Goal: Task Accomplishment & Management: Manage account settings

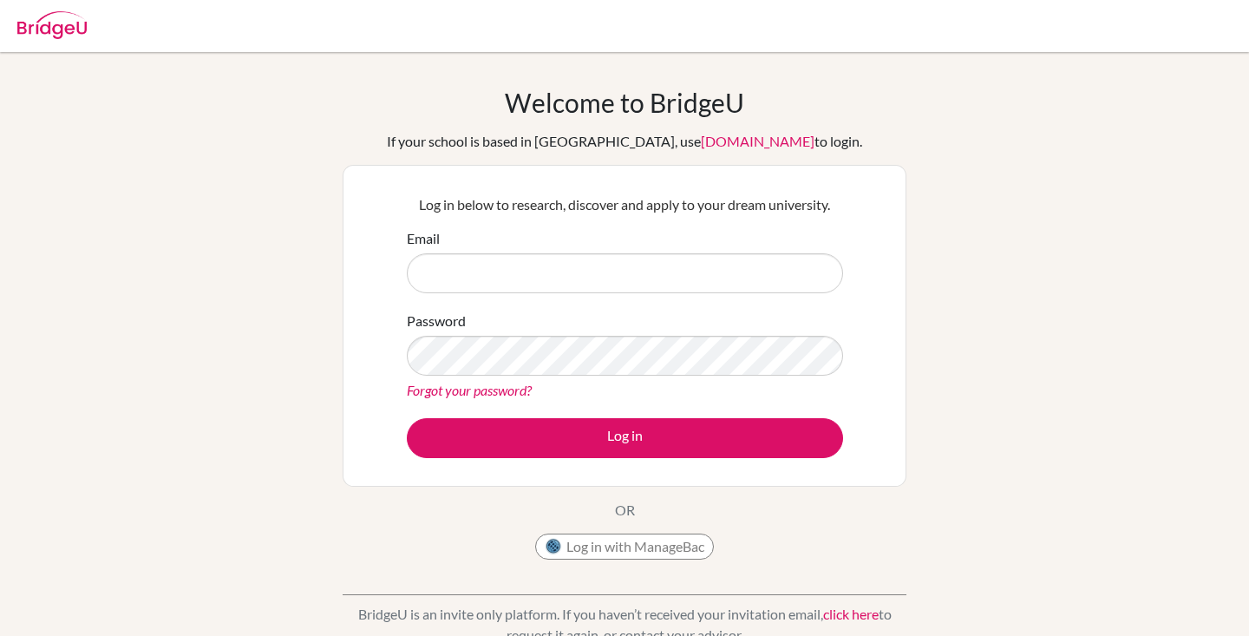
click at [579, 271] on input "Email" at bounding box center [625, 273] width 436 height 40
type input "[EMAIL_ADDRESS][DOMAIN_NAME]"
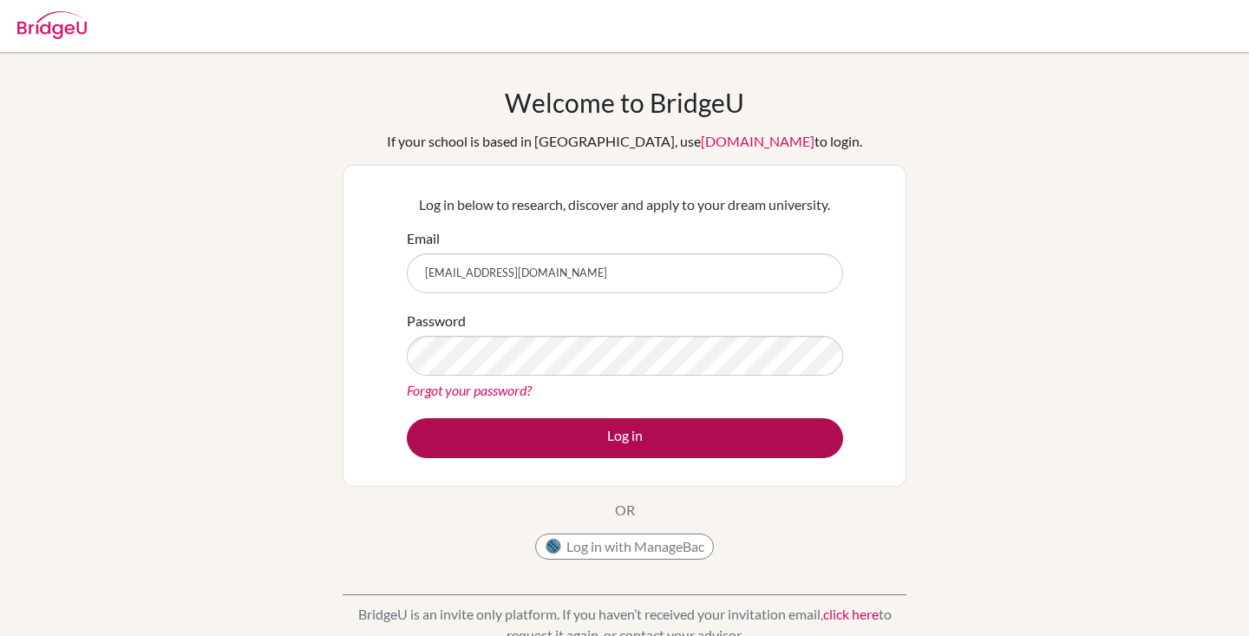
click at [616, 434] on button "Log in" at bounding box center [625, 438] width 436 height 40
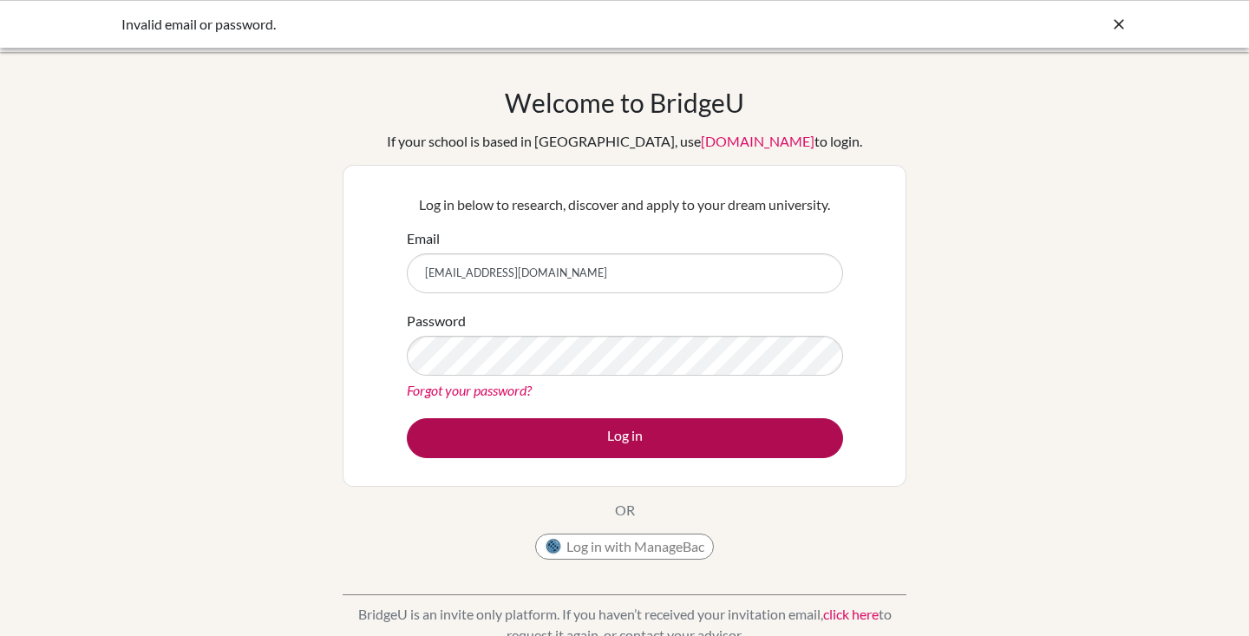
click at [654, 437] on button "Log in" at bounding box center [625, 438] width 436 height 40
click at [665, 442] on button "Log in" at bounding box center [625, 438] width 436 height 40
click at [623, 442] on button "Log in" at bounding box center [625, 438] width 436 height 40
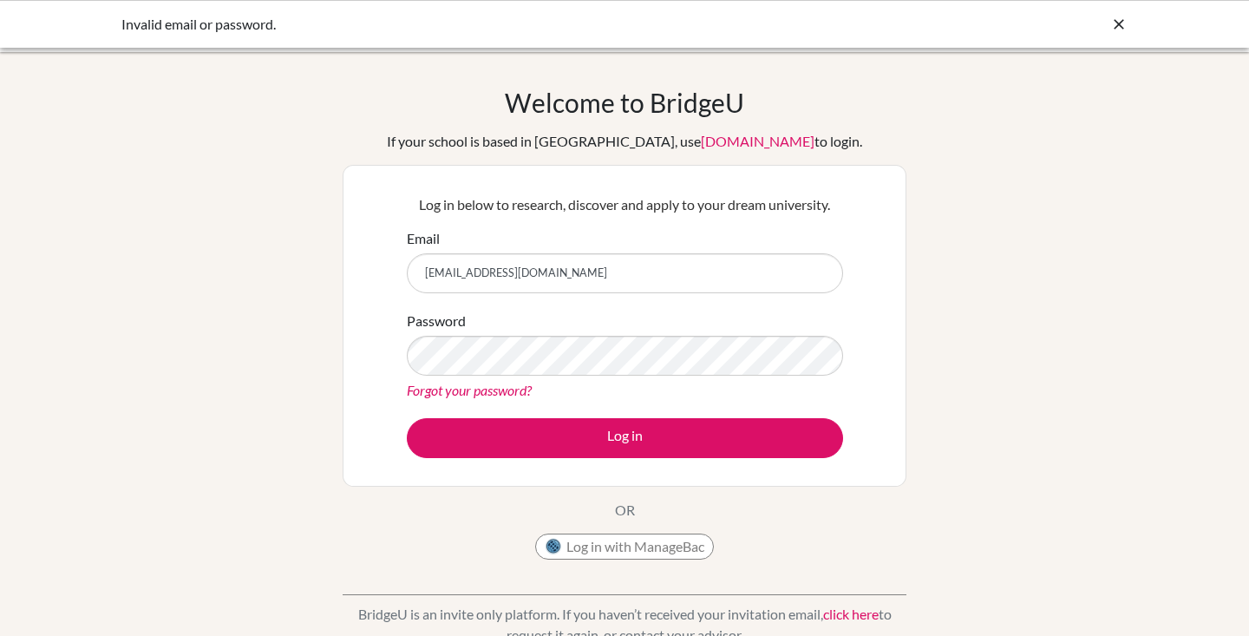
type input "[EMAIL_ADDRESS][DOMAIN_NAME]"
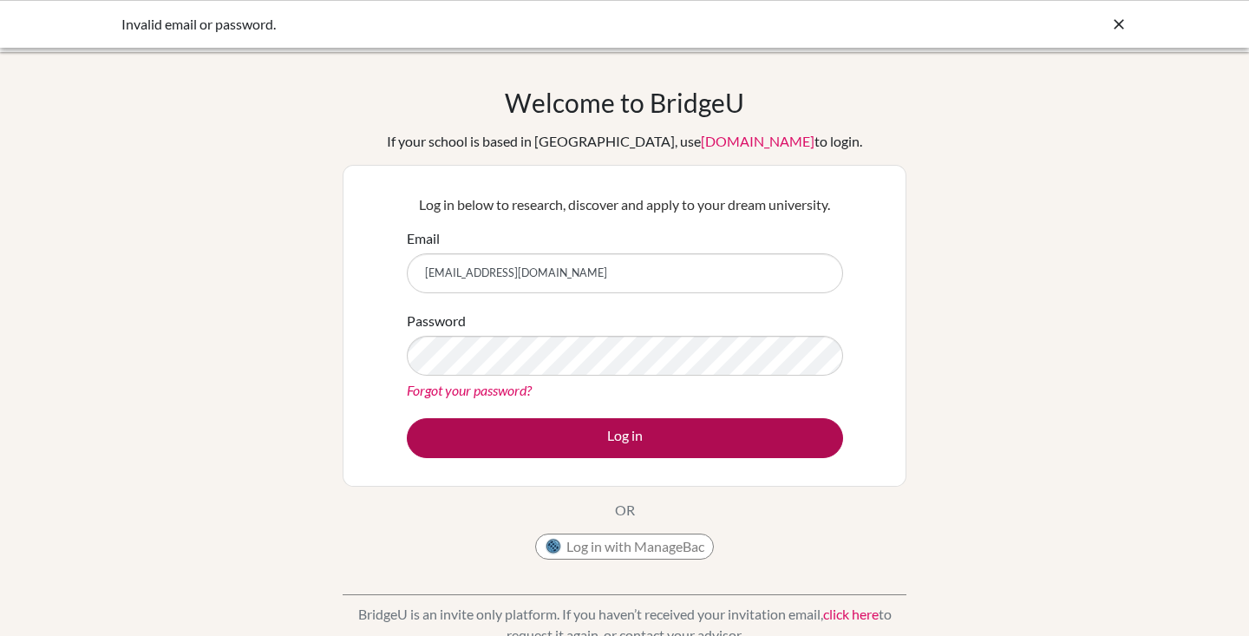
click at [631, 451] on button "Log in" at bounding box center [625, 438] width 436 height 40
